Goal: Check status: Check status

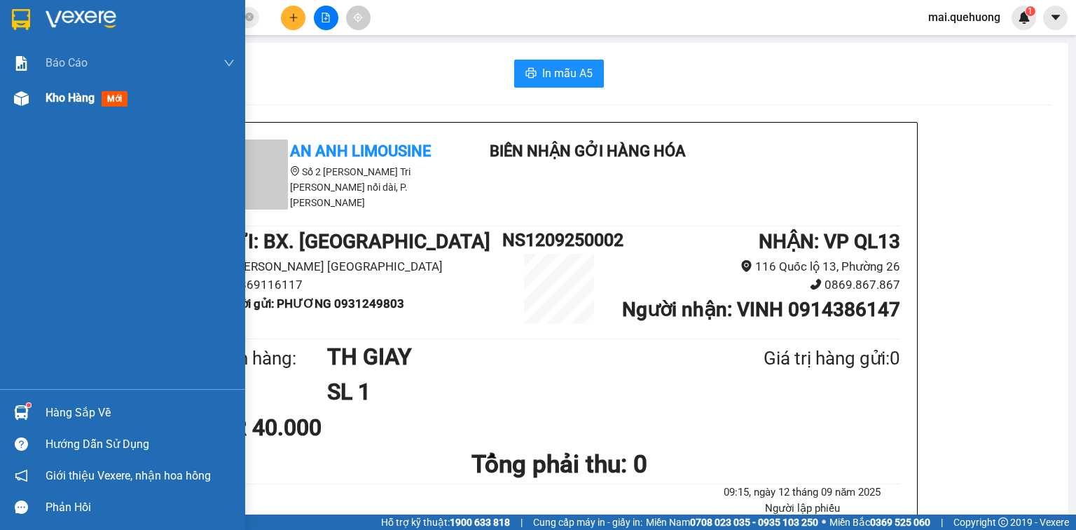
drag, startPoint x: 73, startPoint y: 96, endPoint x: 88, endPoint y: 96, distance: 15.4
click at [74, 96] on span "Kho hàng" at bounding box center [70, 97] width 49 height 13
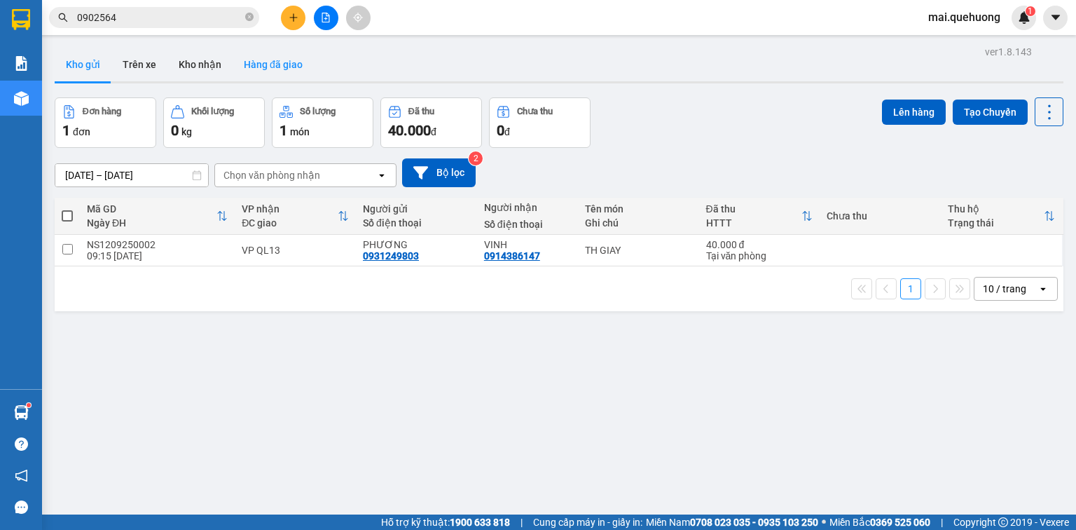
click at [275, 64] on button "Hàng đã giao" at bounding box center [273, 65] width 81 height 34
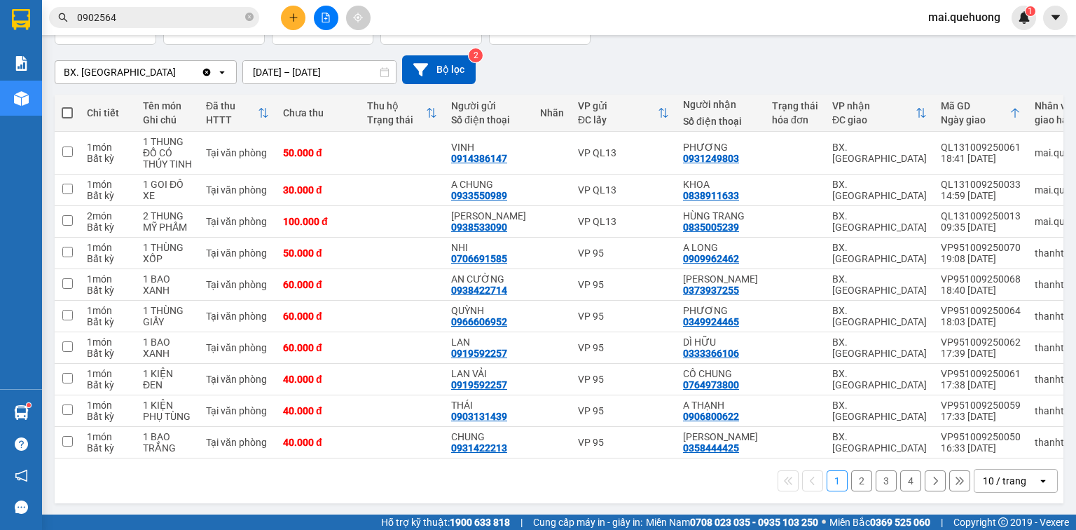
scroll to position [107, 0]
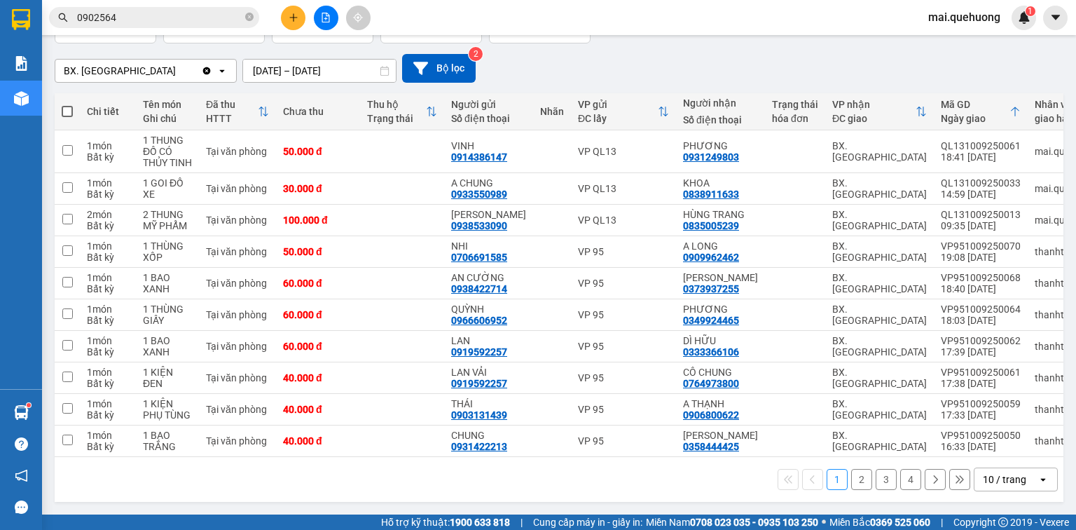
click at [990, 474] on div "10 / trang" at bounding box center [1004, 479] width 43 height 14
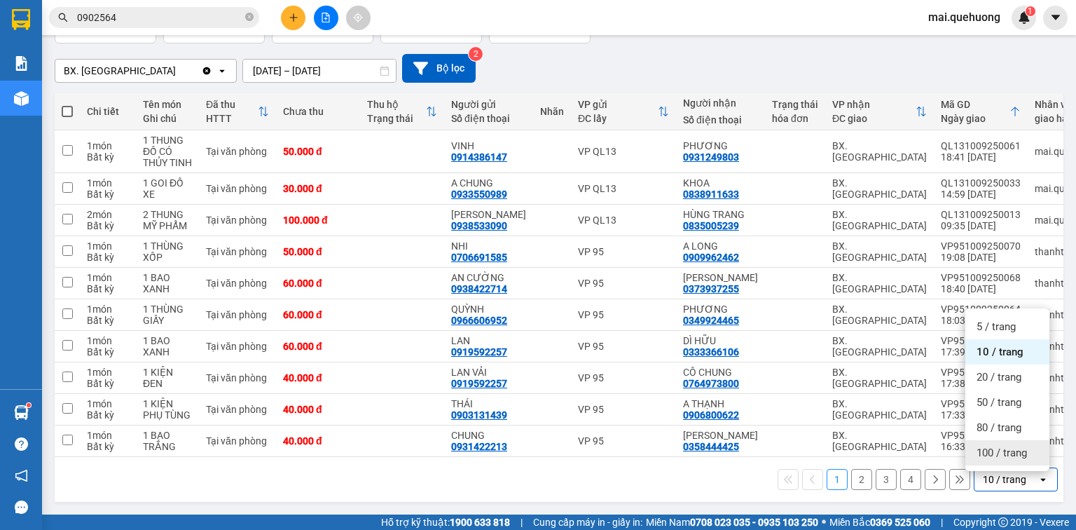
click at [993, 451] on span "100 / trang" at bounding box center [1002, 453] width 50 height 14
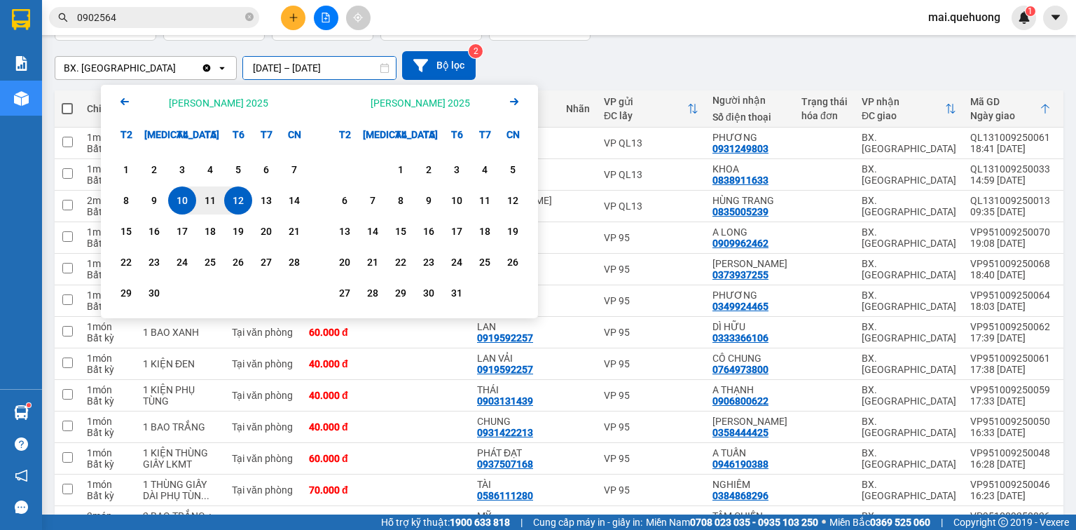
click at [338, 66] on input "[DATE] – [DATE]" at bounding box center [319, 68] width 153 height 22
click at [214, 194] on div "11" at bounding box center [210, 200] width 20 height 17
click at [343, 62] on input "[DATE] – / /" at bounding box center [319, 68] width 153 height 22
click at [219, 193] on div "11" at bounding box center [210, 200] width 20 height 17
type input "[DATE] – [DATE]"
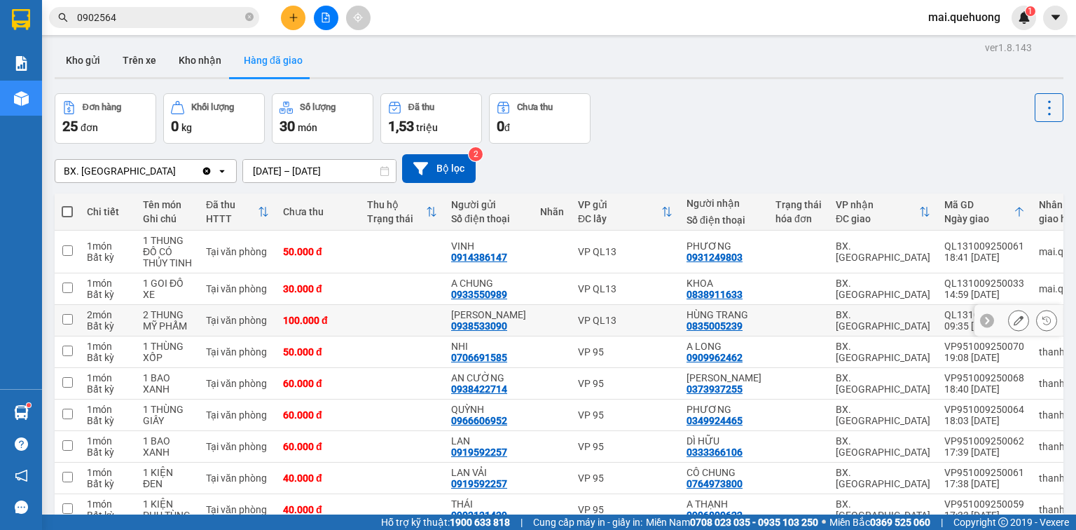
scroll to position [0, 0]
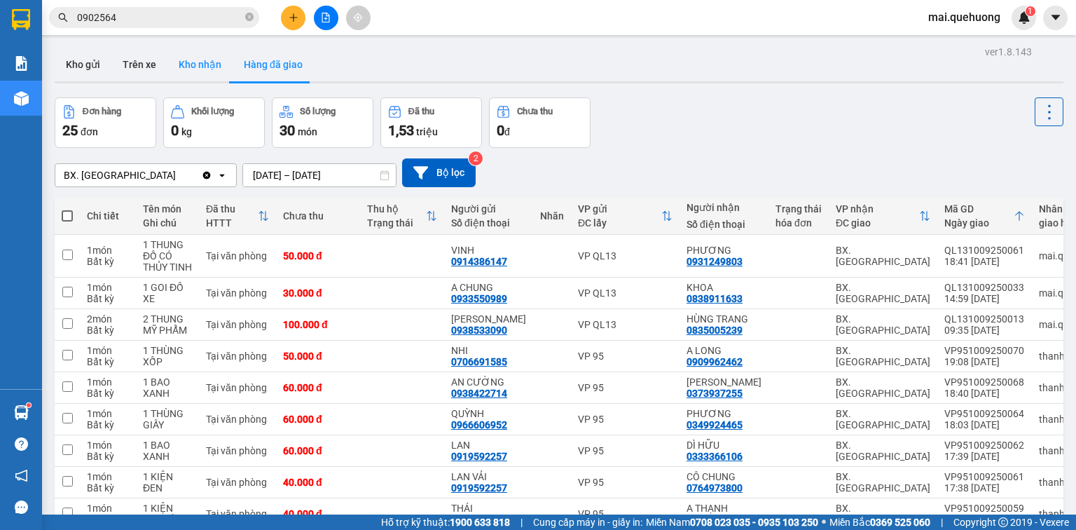
click at [203, 64] on button "Kho nhận" at bounding box center [199, 65] width 65 height 34
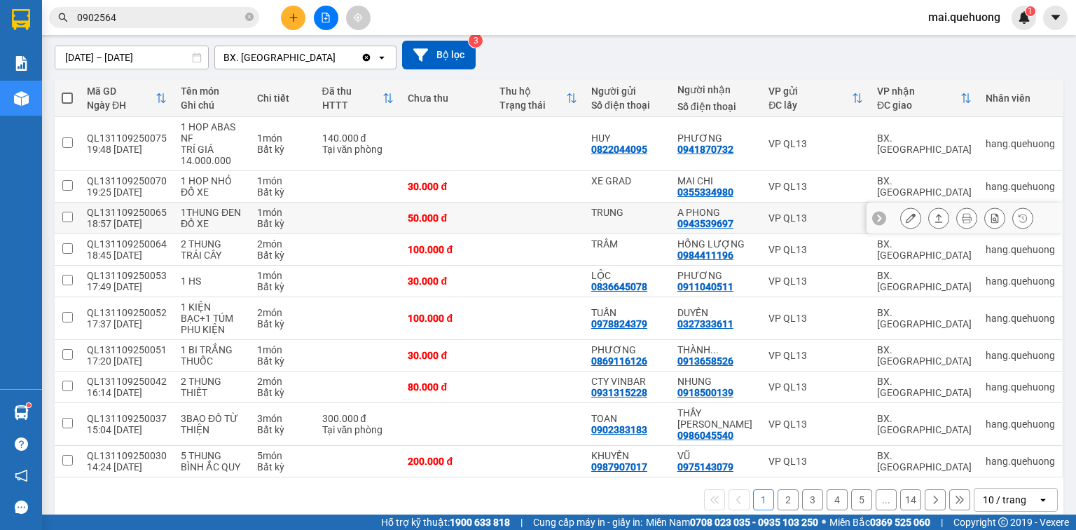
scroll to position [124, 0]
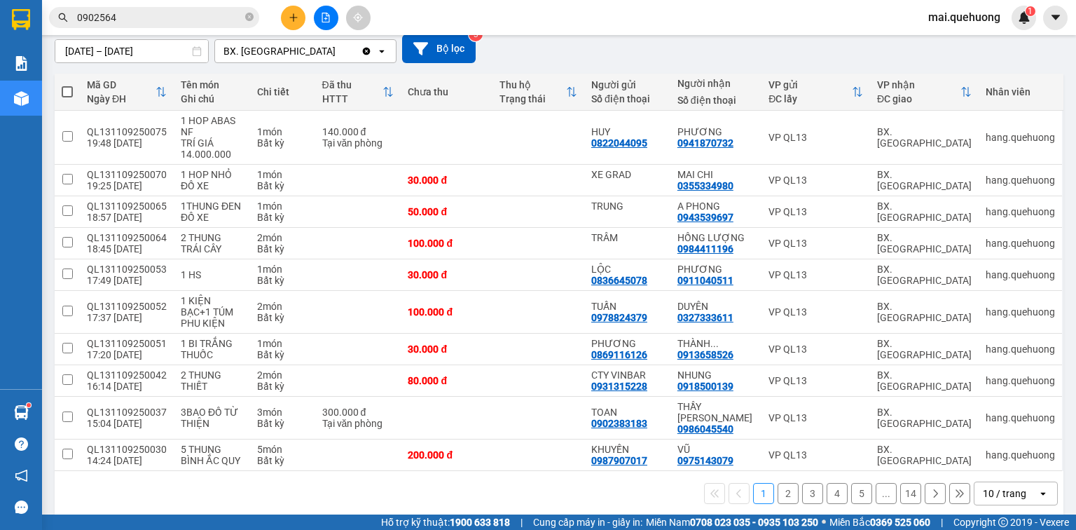
click at [1016, 486] on div "10 / trang" at bounding box center [1004, 493] width 43 height 14
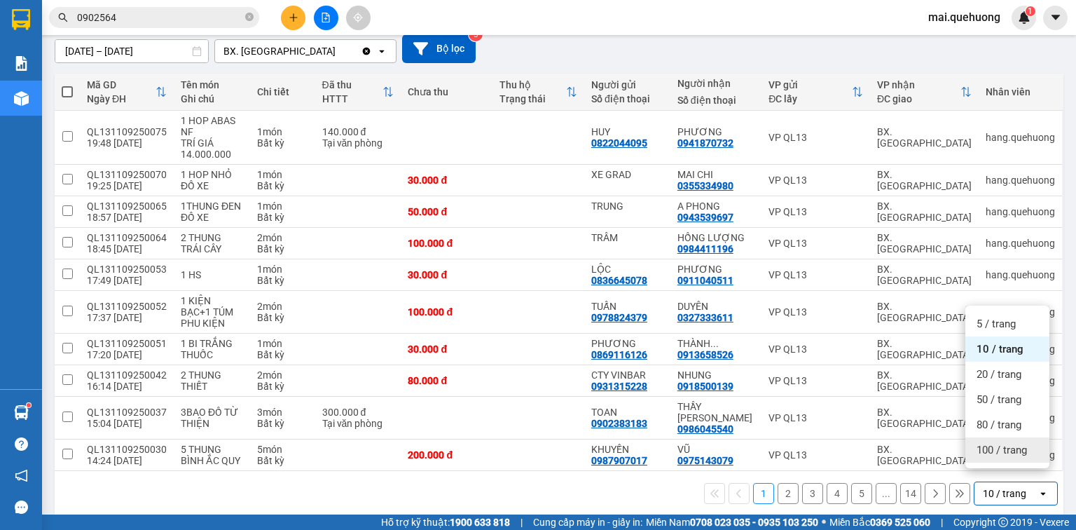
click at [1013, 447] on span "100 / trang" at bounding box center [1002, 450] width 50 height 14
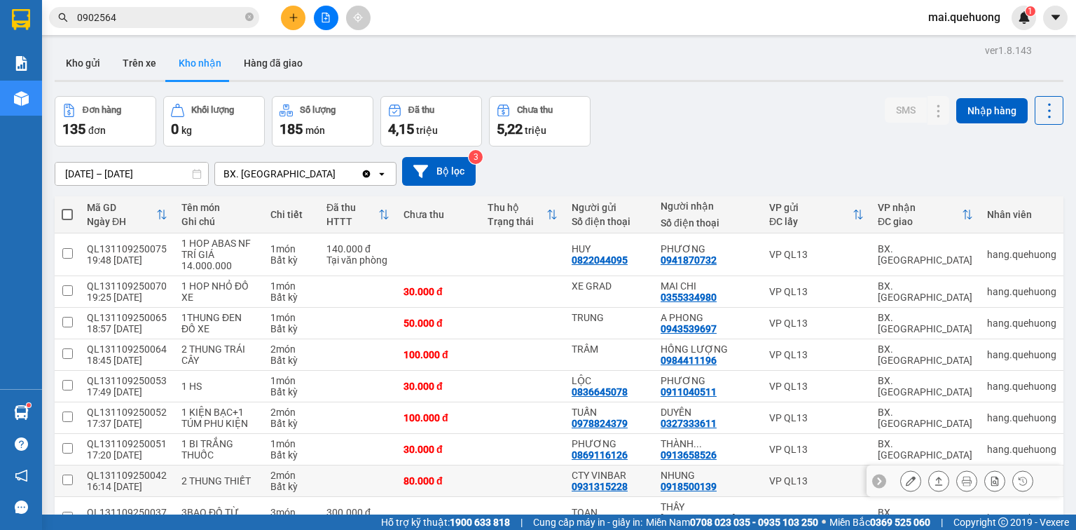
scroll to position [0, 0]
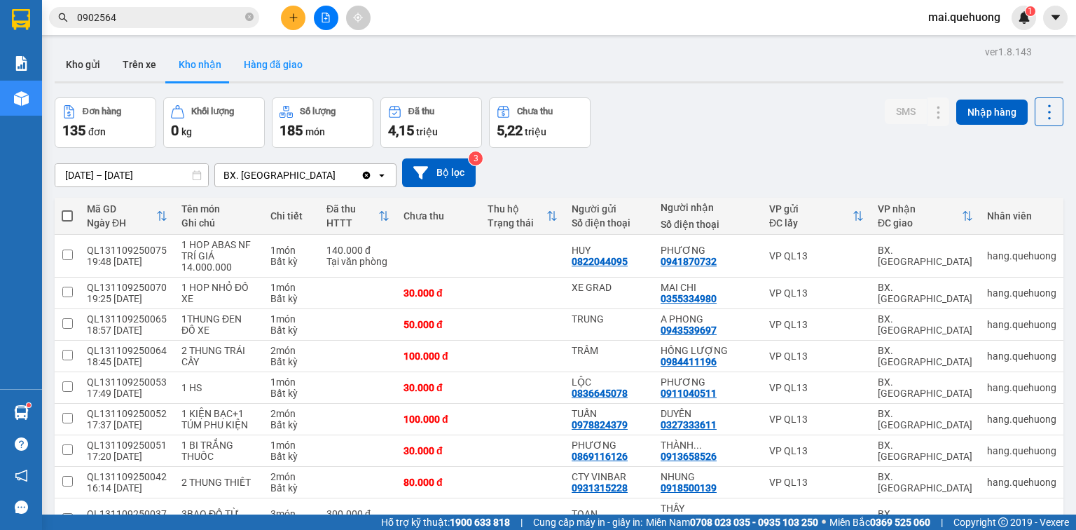
click at [276, 62] on button "Hàng đã giao" at bounding box center [273, 65] width 81 height 34
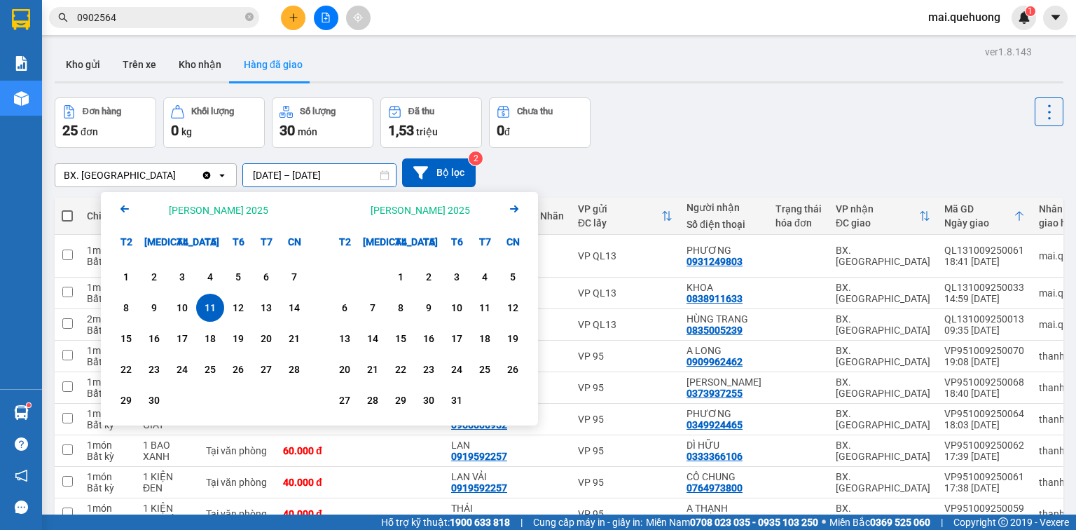
click at [295, 174] on input "[DATE] – [DATE]" at bounding box center [319, 175] width 153 height 22
click at [650, 137] on div "Đơn hàng 25 đơn [PERSON_NAME] 0 kg Số [PERSON_NAME] 30 món Đã thu 1,53 [PERSON_…" at bounding box center [559, 122] width 1009 height 50
click at [268, 174] on input "[DATE] – [DATE]" at bounding box center [319, 175] width 153 height 22
click at [128, 275] on div "1" at bounding box center [126, 276] width 20 height 17
click at [339, 173] on input "[DATE] – / /" at bounding box center [319, 175] width 153 height 22
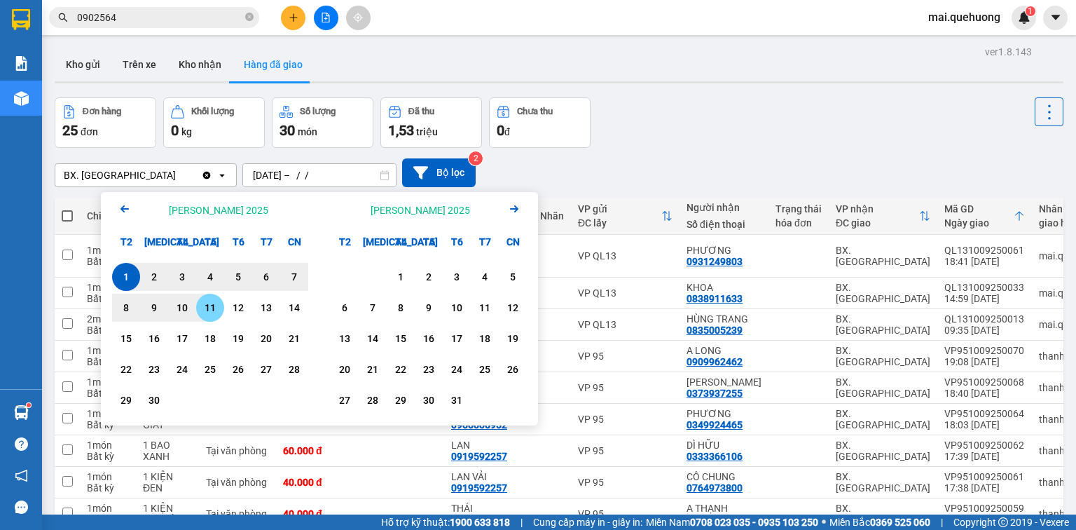
click at [214, 311] on div "11" at bounding box center [210, 307] width 20 height 17
type input "[DATE] – [DATE]"
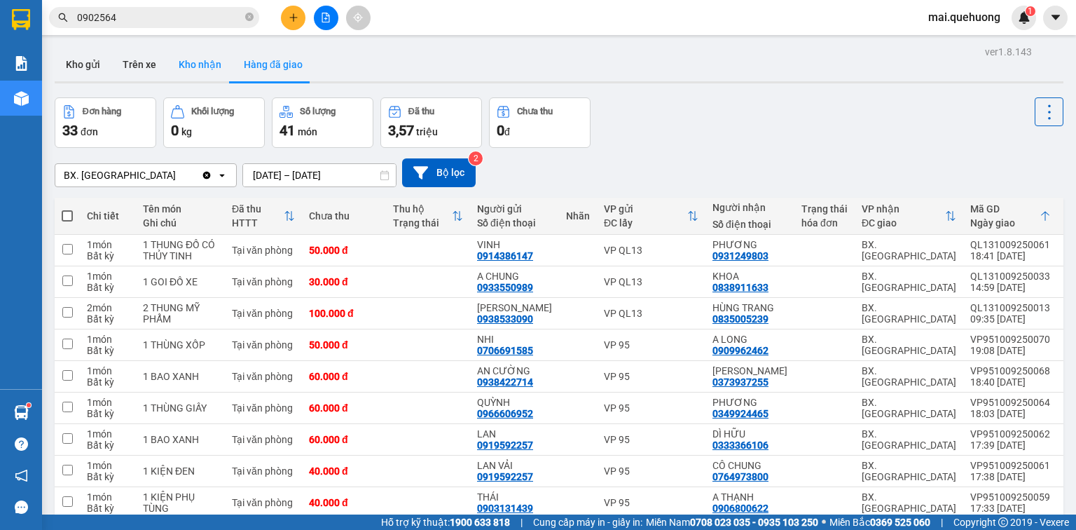
click at [210, 62] on button "Kho nhận" at bounding box center [199, 65] width 65 height 34
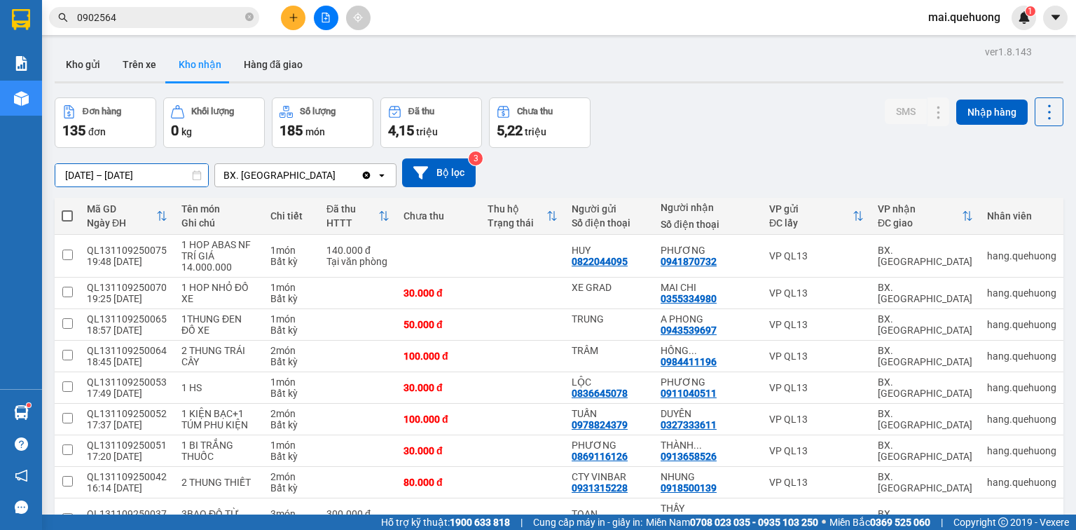
click at [139, 174] on input "[DATE] – [DATE]" at bounding box center [131, 175] width 153 height 22
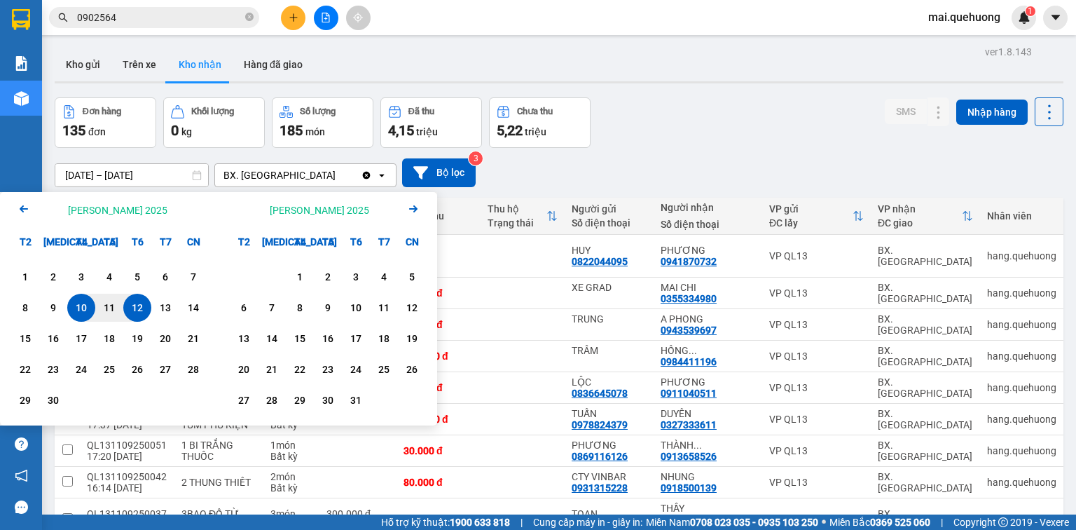
click at [134, 308] on div "12" at bounding box center [138, 307] width 20 height 17
click at [164, 172] on input "[DATE] – / /" at bounding box center [131, 175] width 153 height 22
click at [100, 172] on input "[DATE] – / /" at bounding box center [131, 175] width 153 height 22
click at [65, 170] on input "[DATE] – / /" at bounding box center [131, 175] width 153 height 22
click at [104, 308] on div "11" at bounding box center [110, 307] width 20 height 17
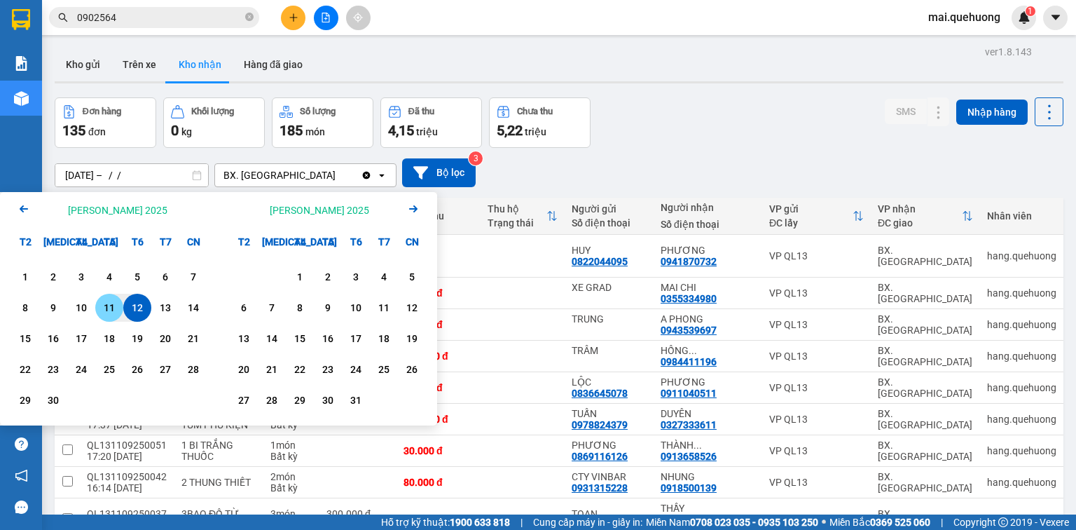
type input "[DATE] – [DATE]"
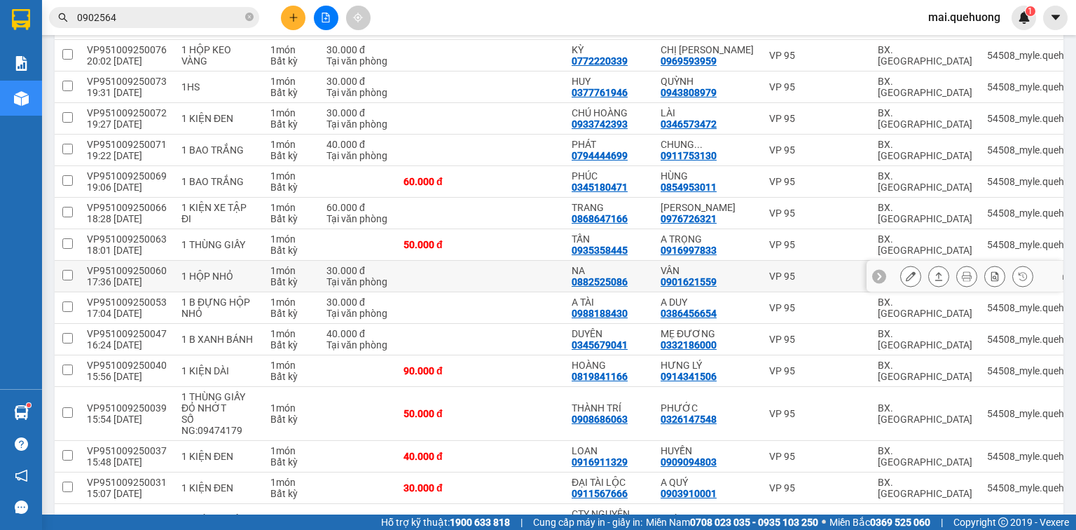
scroll to position [2637, 0]
